Goal: Check status: Check status

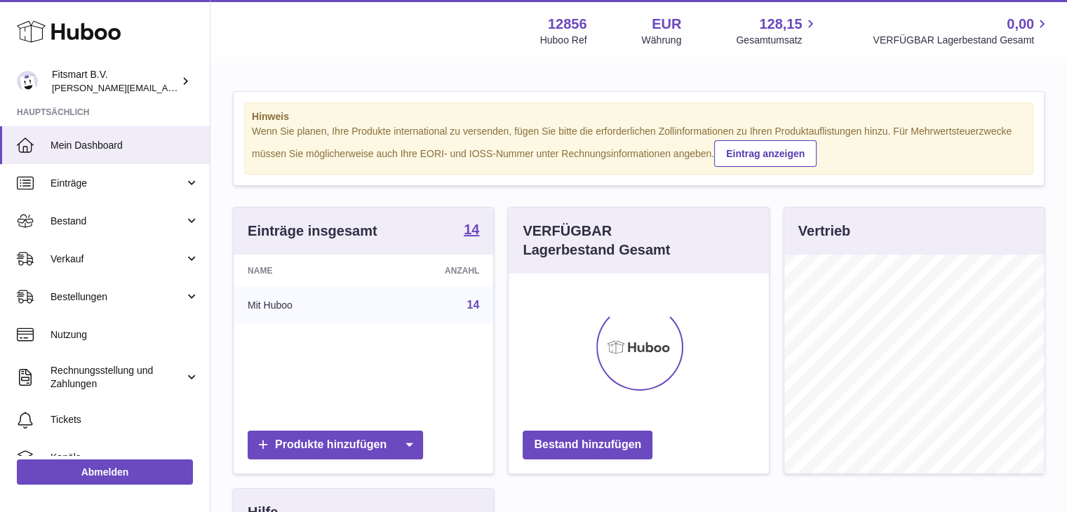
scroll to position [219, 260]
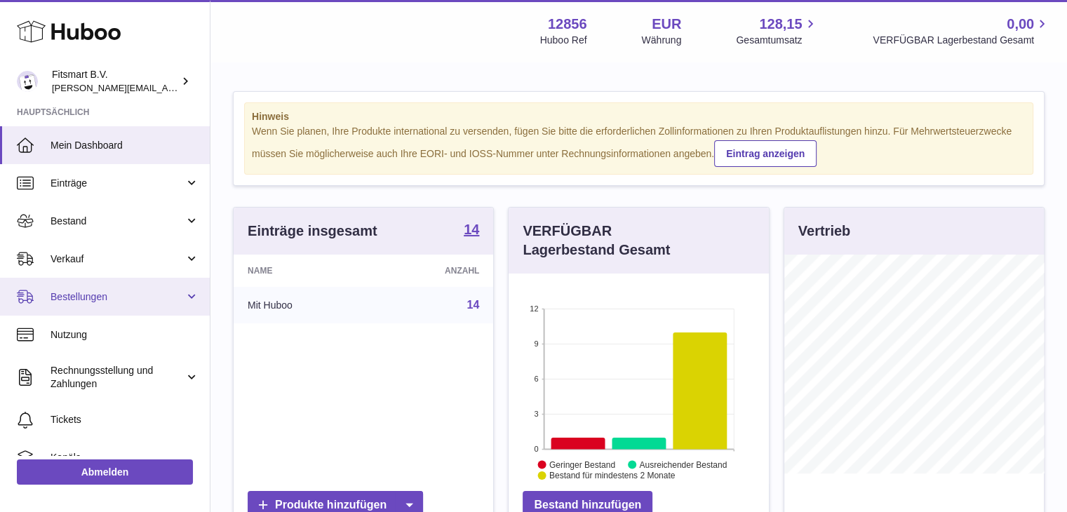
click at [95, 303] on link "Bestellungen" at bounding box center [105, 297] width 210 height 38
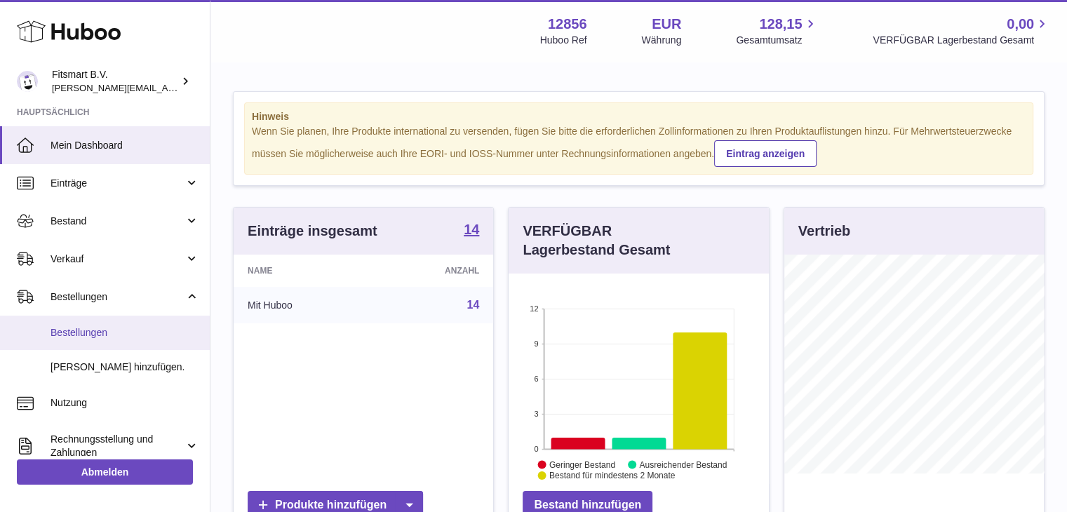
click at [107, 328] on span "Bestellungen" at bounding box center [125, 332] width 149 height 13
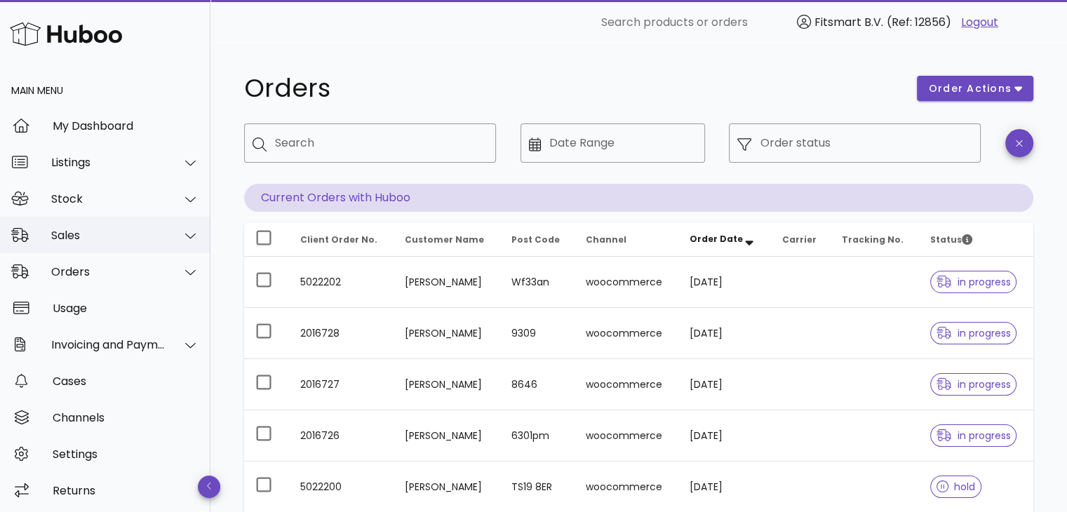
click at [73, 234] on div "Sales" at bounding box center [108, 235] width 114 height 13
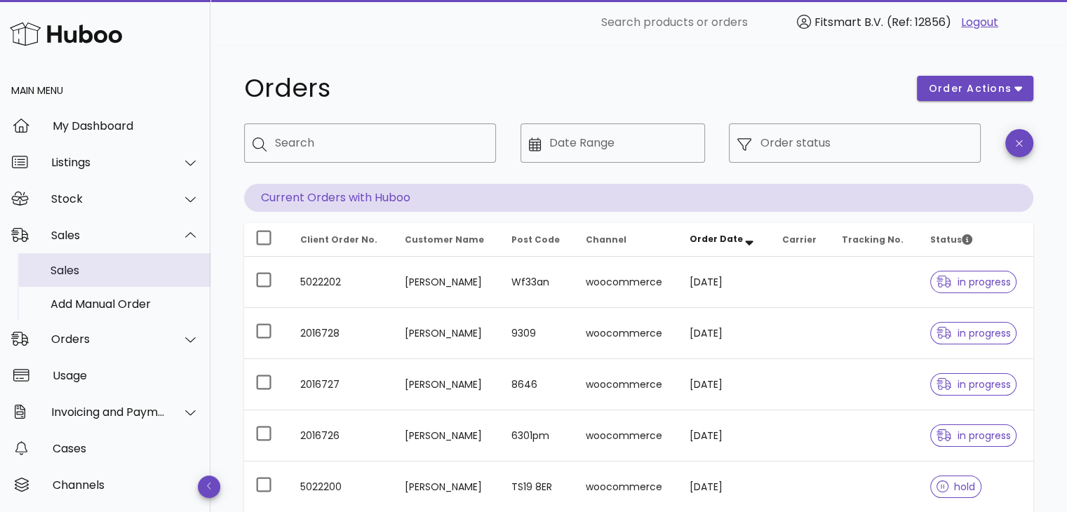
click at [105, 276] on div "Sales" at bounding box center [125, 270] width 149 height 13
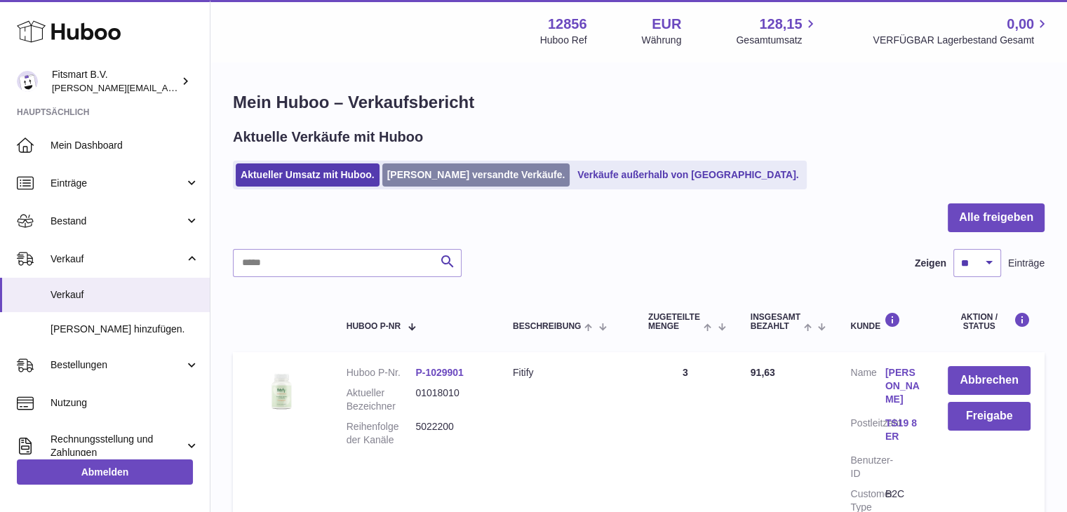
click at [404, 176] on link "Von Huboo versandte Verkäufe." at bounding box center [476, 175] width 188 height 23
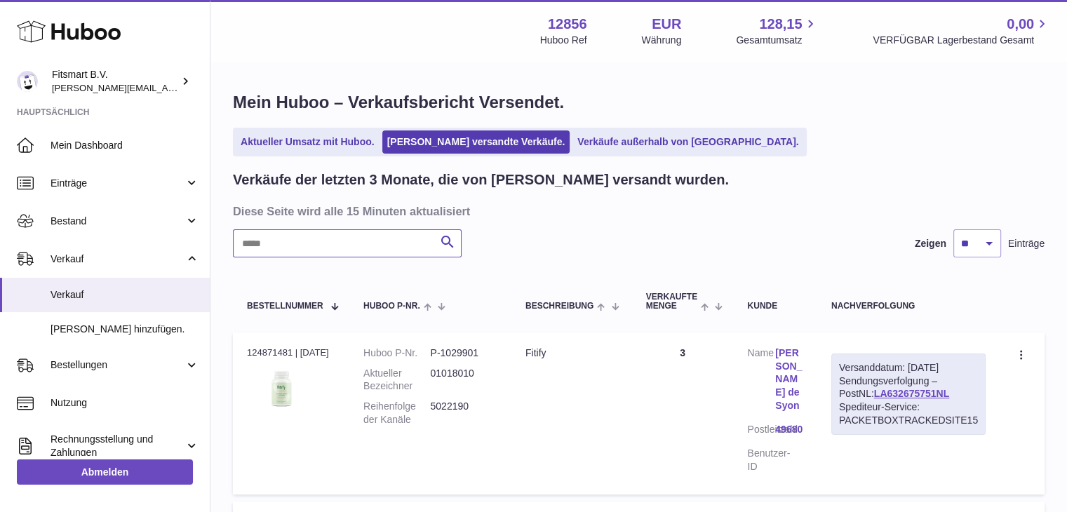
click at [312, 245] on input "text" at bounding box center [347, 243] width 229 height 28
paste input "*******"
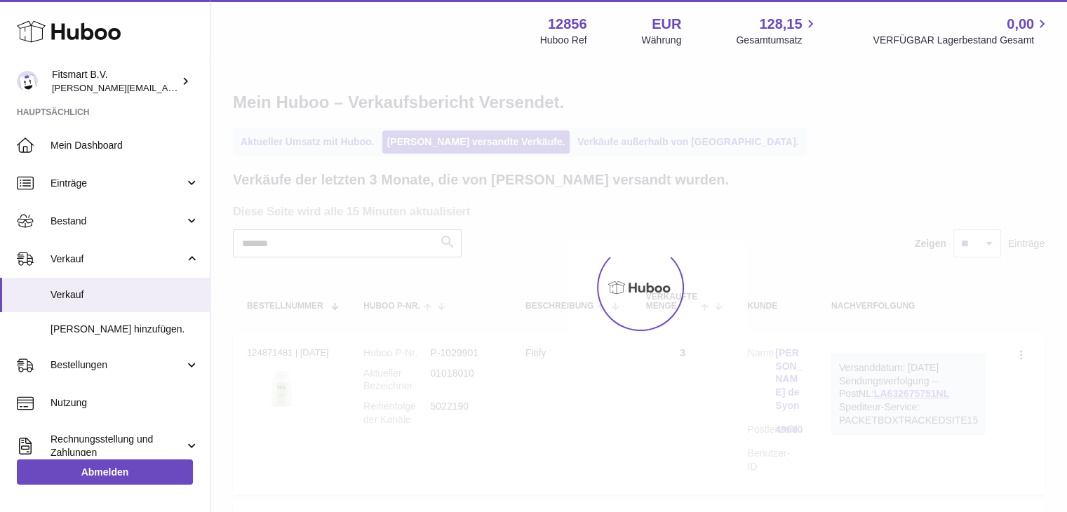
type input "*******"
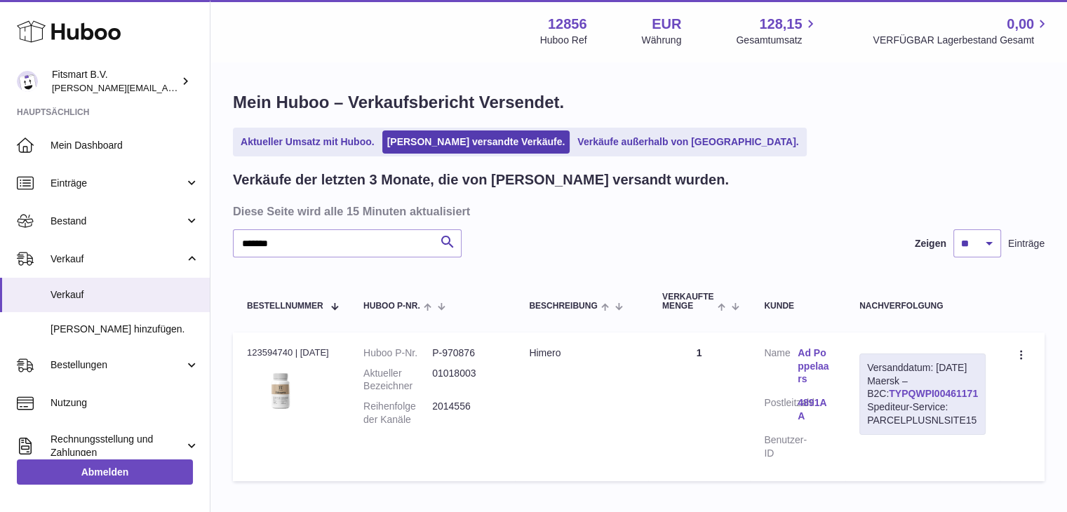
click at [921, 399] on link "TYPQWPI00461171" at bounding box center [933, 393] width 89 height 11
click at [453, 406] on dd "2014556" at bounding box center [466, 413] width 69 height 27
copy dd "2014556"
